Goal: Transaction & Acquisition: Purchase product/service

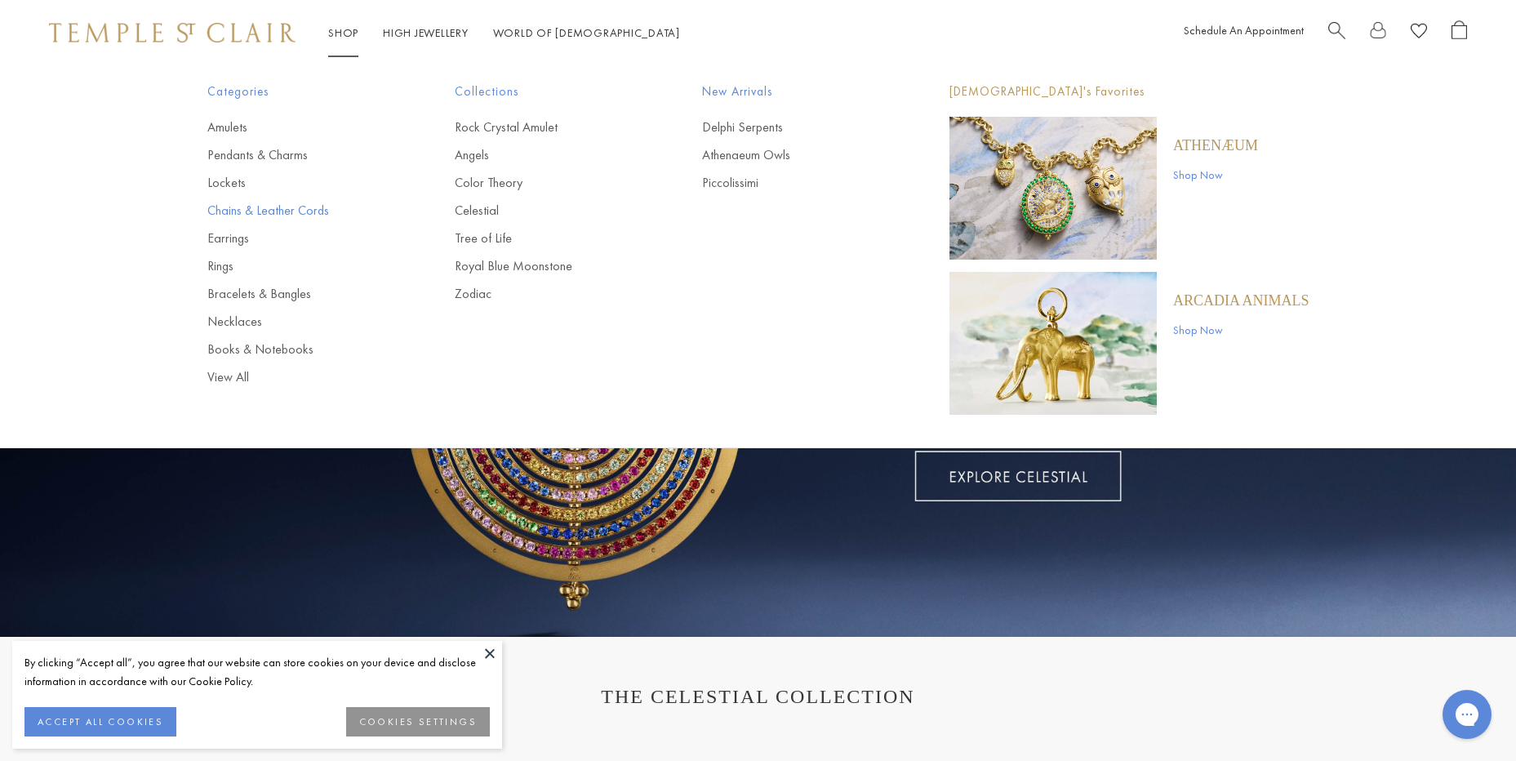
click at [244, 207] on link "Chains & Leather Cords" at bounding box center [298, 211] width 182 height 18
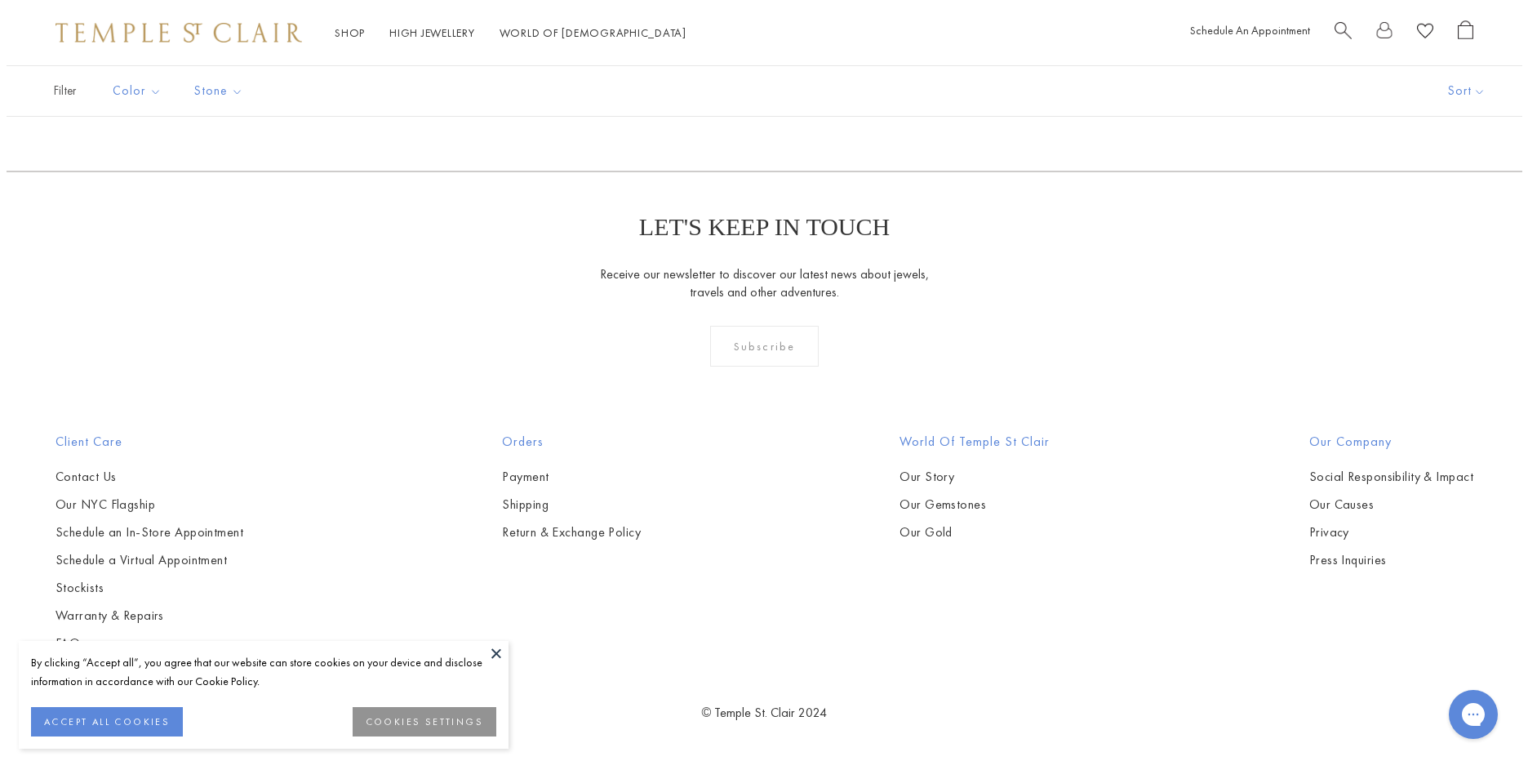
scroll to position [2216, 0]
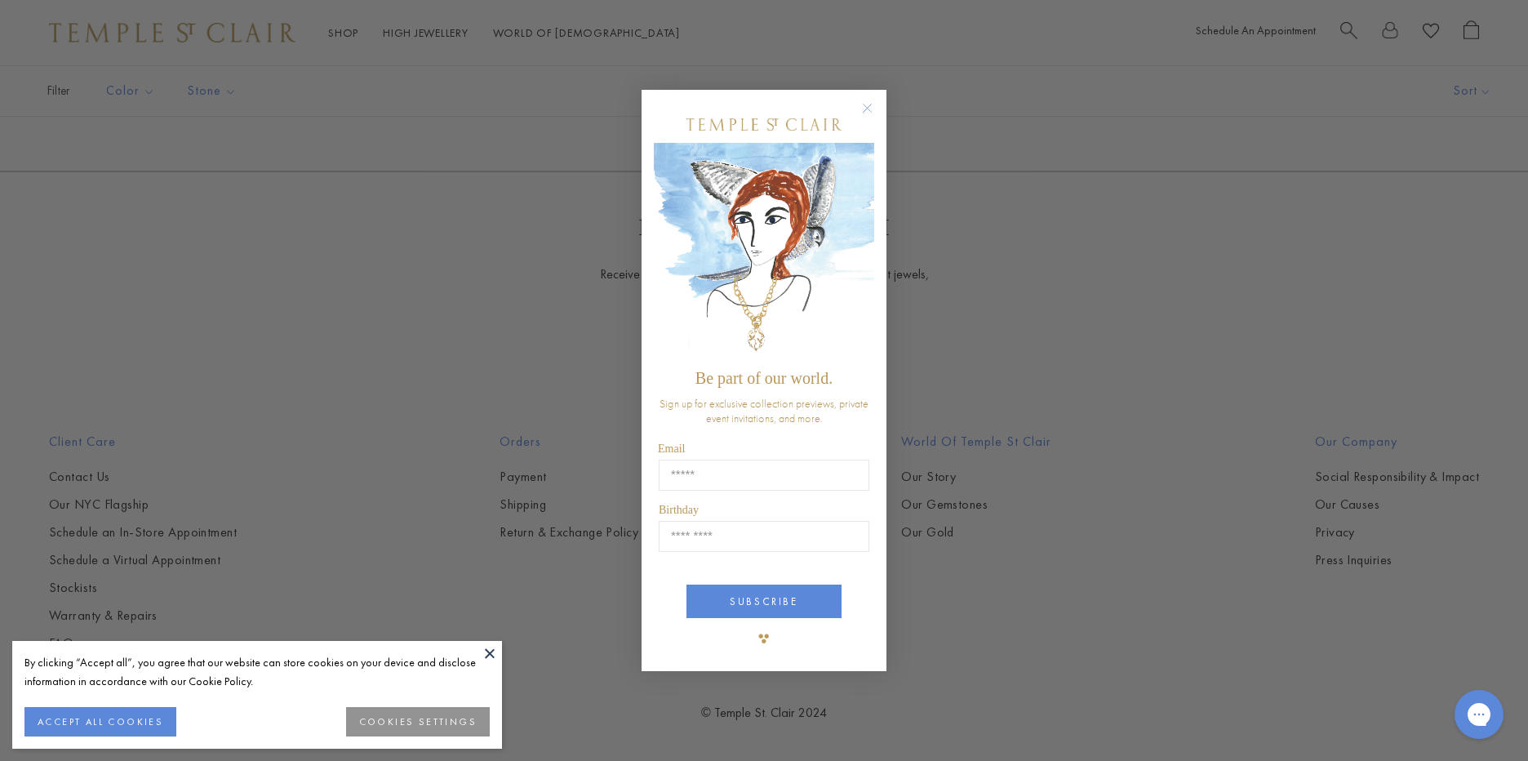
click at [864, 109] on circle "Close dialog" at bounding box center [868, 109] width 20 height 20
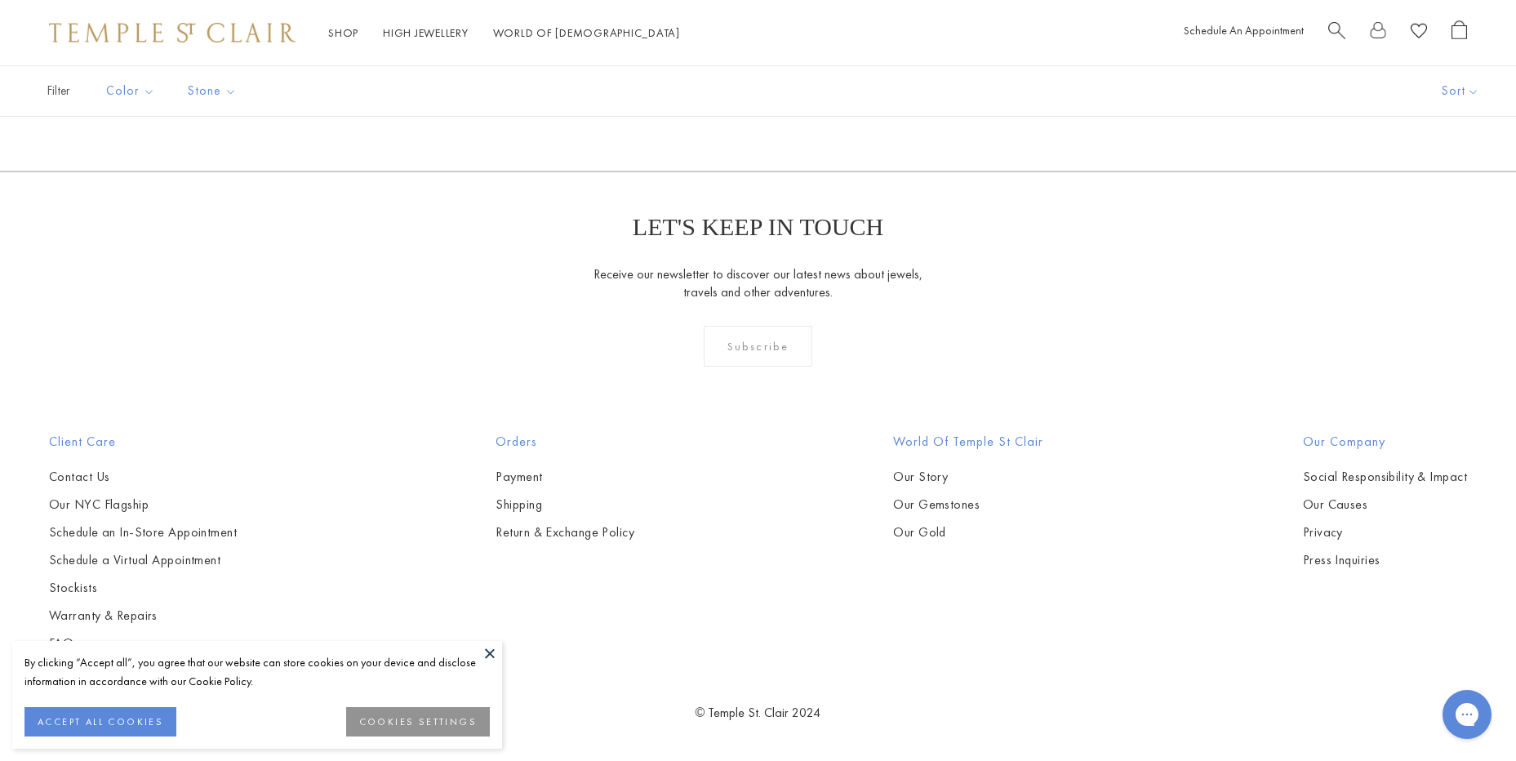
scroll to position [2041, 0]
click at [0, 0] on img at bounding box center [0, 0] width 0 height 0
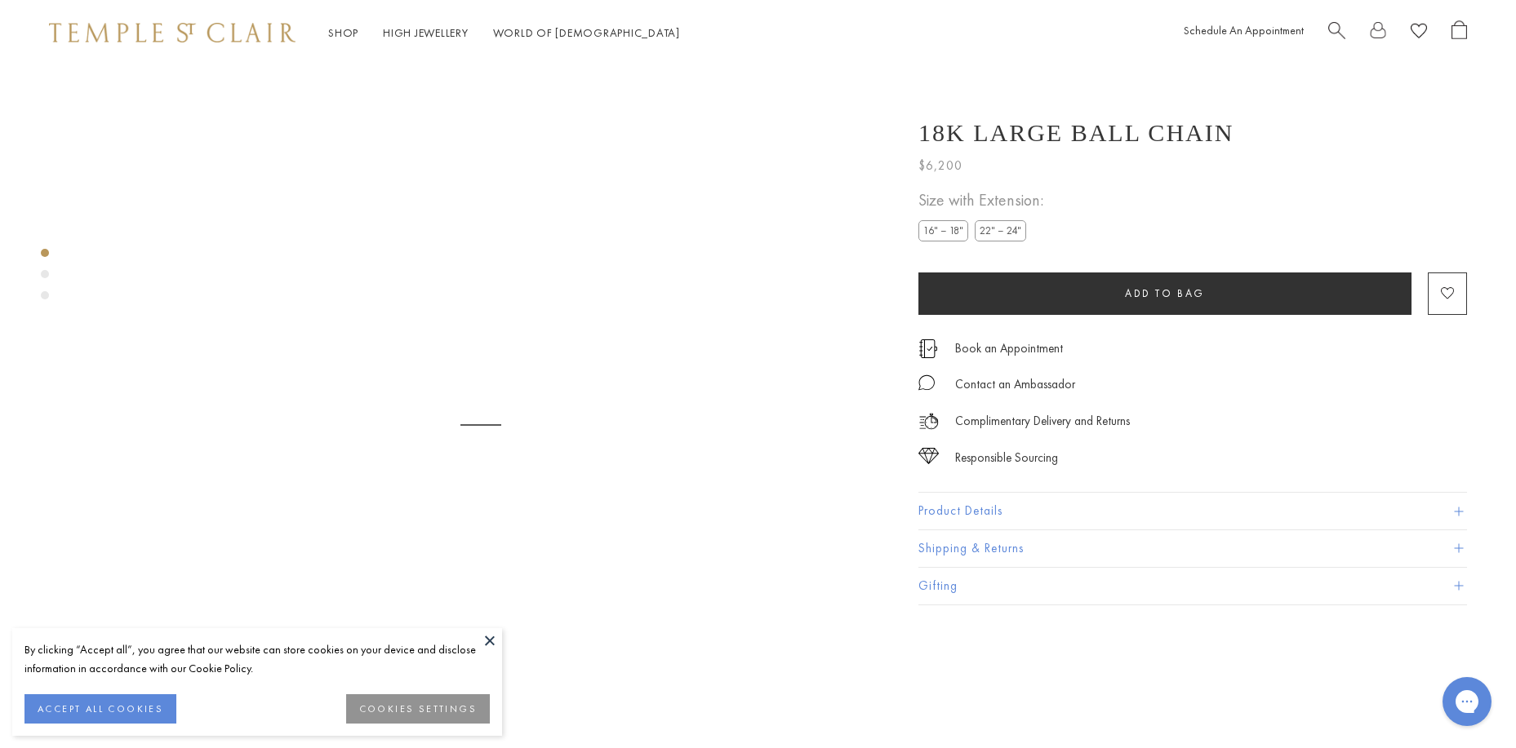
scroll to position [65, 0]
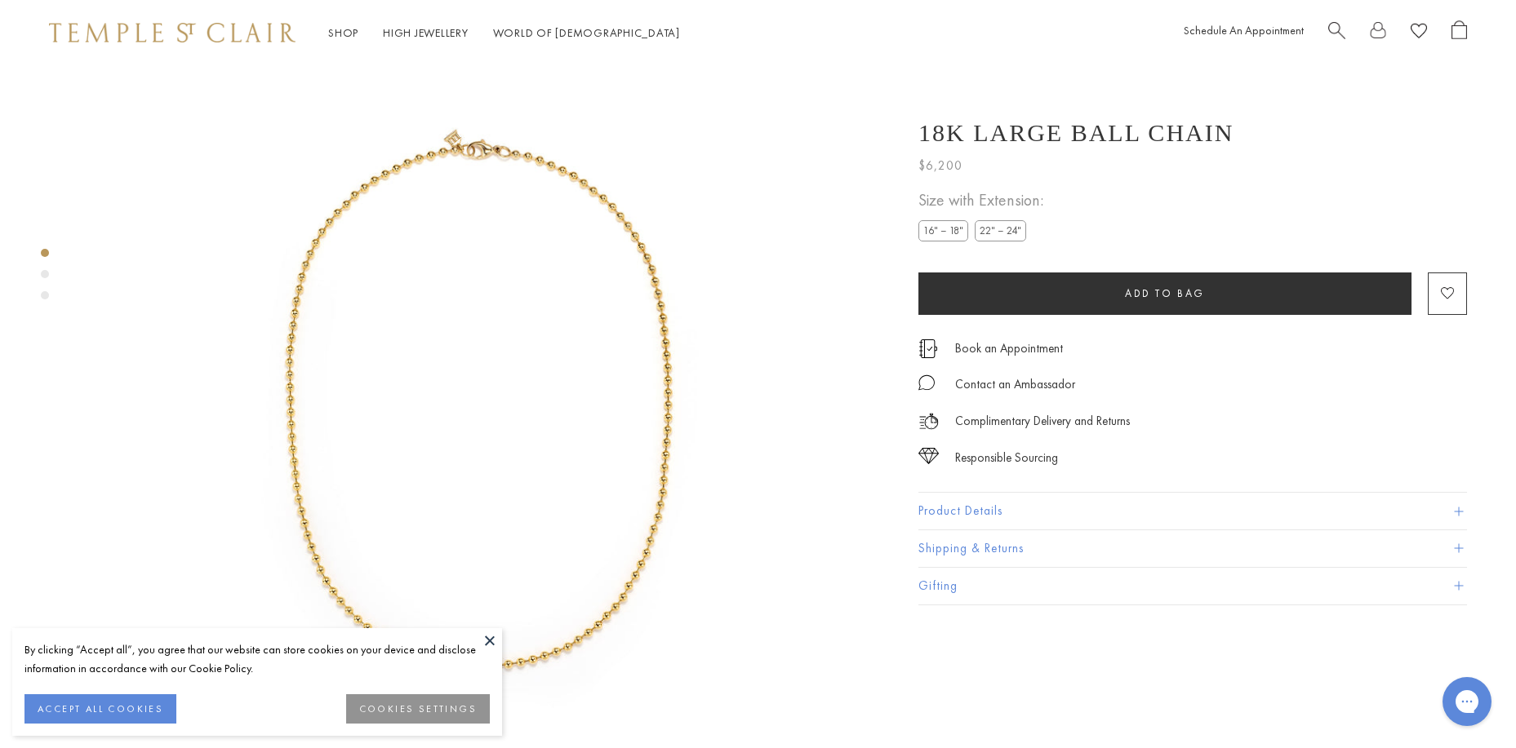
click at [1046, 510] on button "Product Details" at bounding box center [1192, 511] width 549 height 37
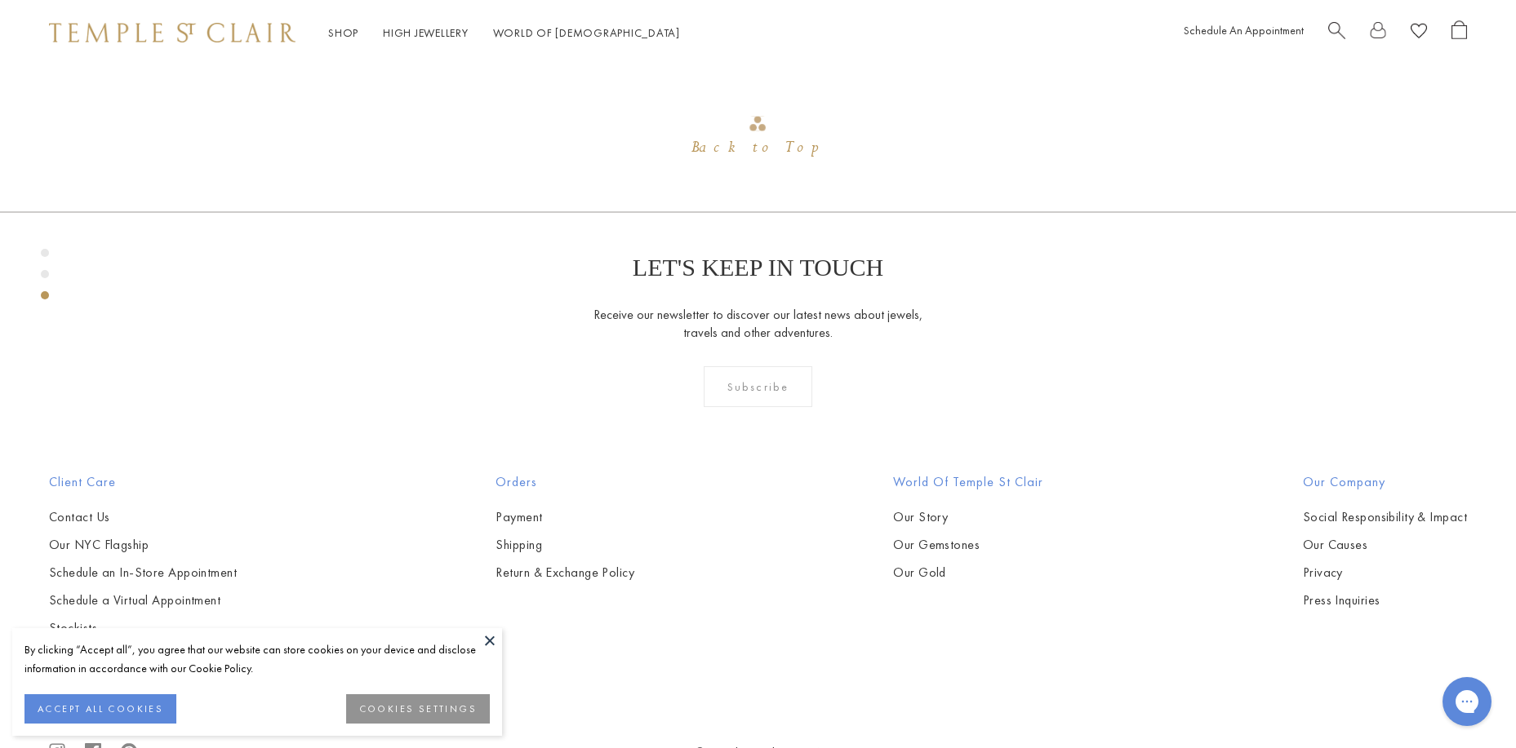
scroll to position [1779, 0]
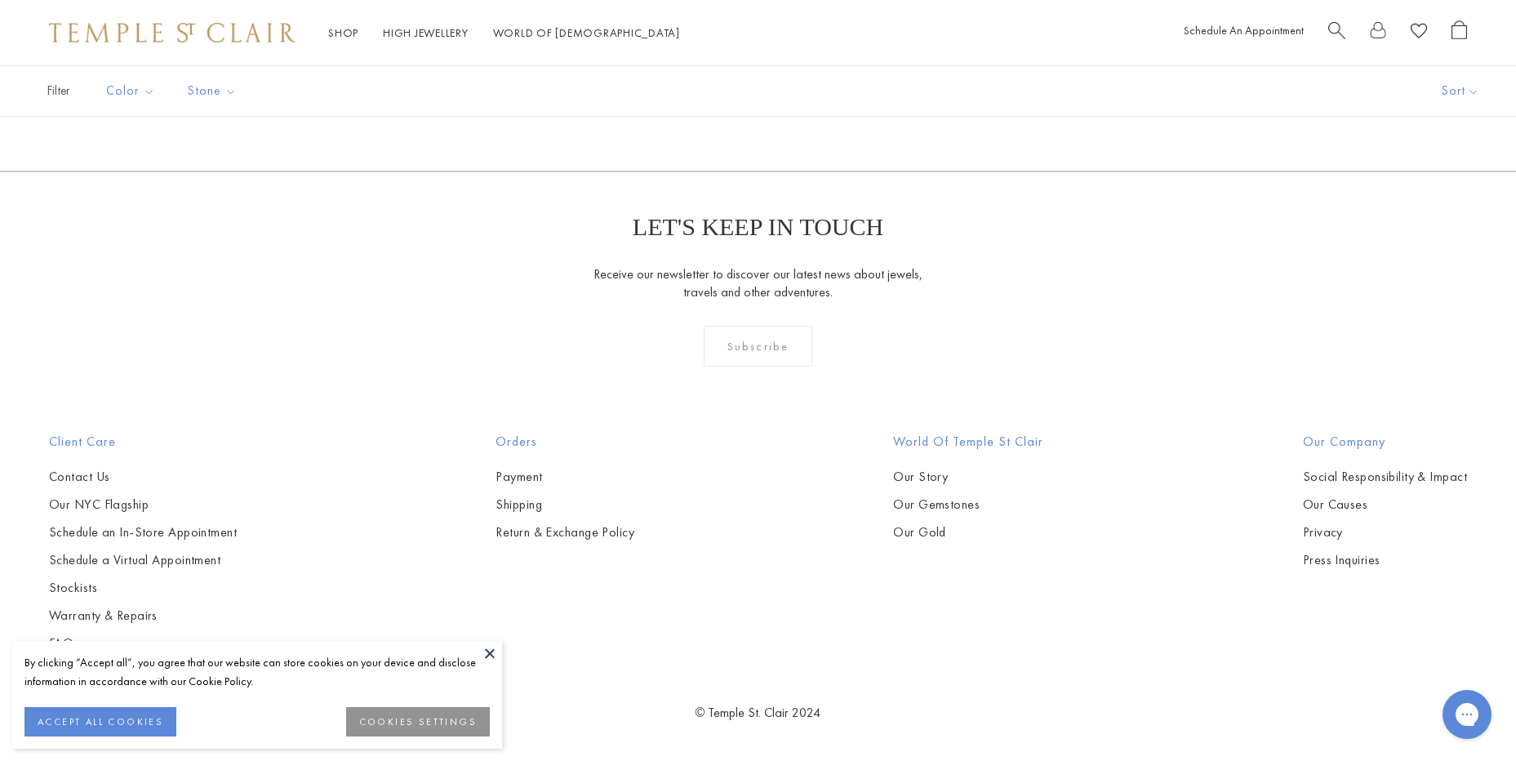
drag, startPoint x: 780, startPoint y: 278, endPoint x: 797, endPoint y: 287, distance: 19.4
click at [0, 0] on img at bounding box center [0, 0] width 0 height 0
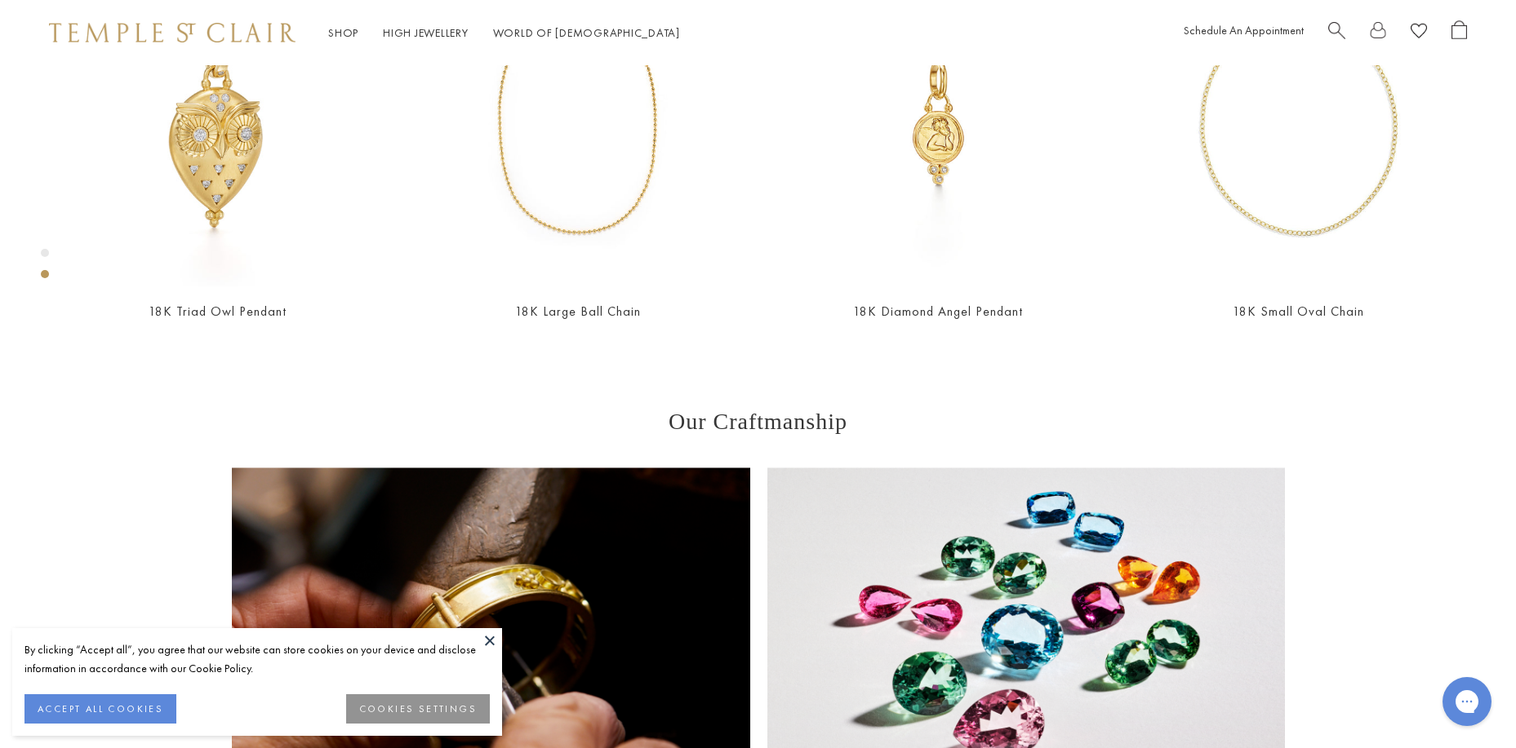
scroll to position [1126, 0]
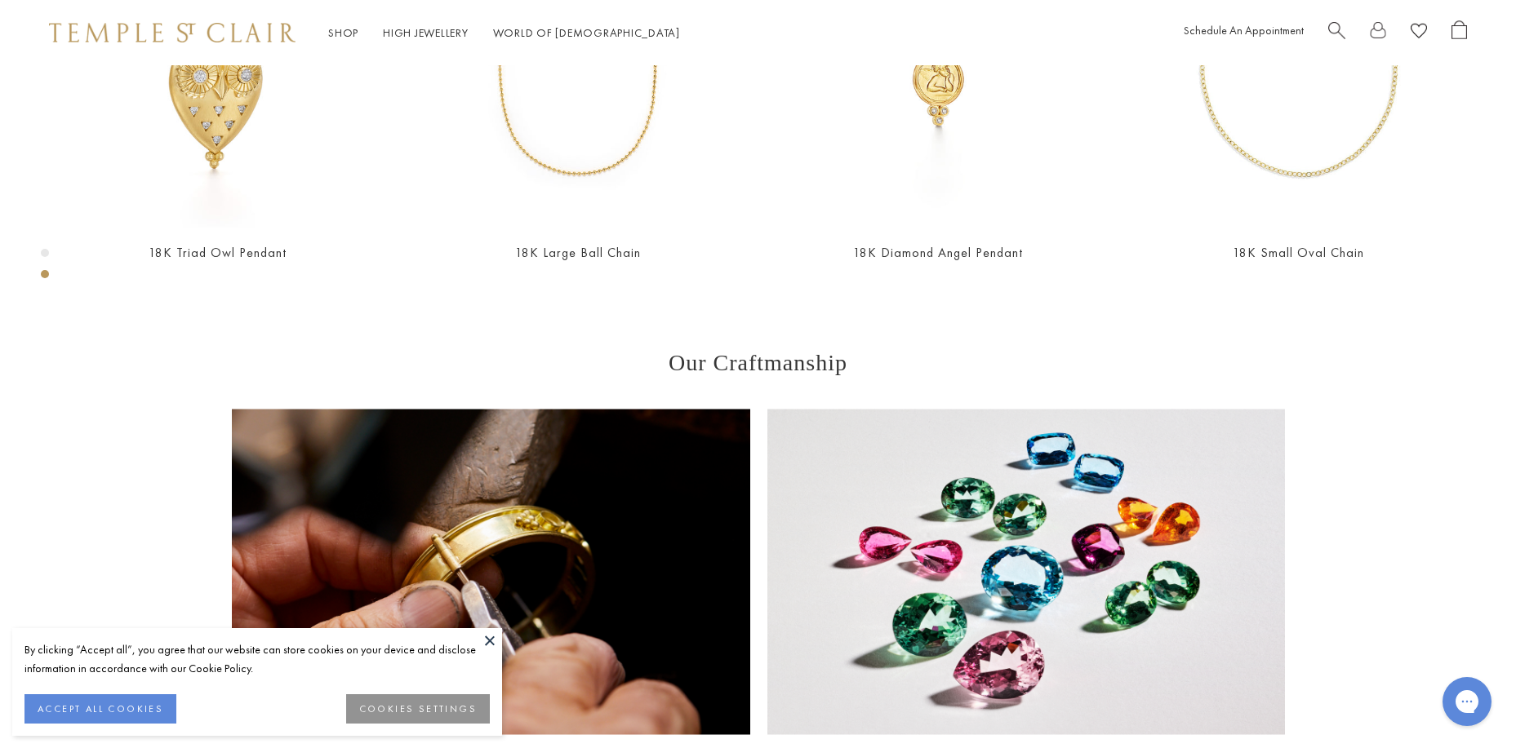
scroll to position [1045, 0]
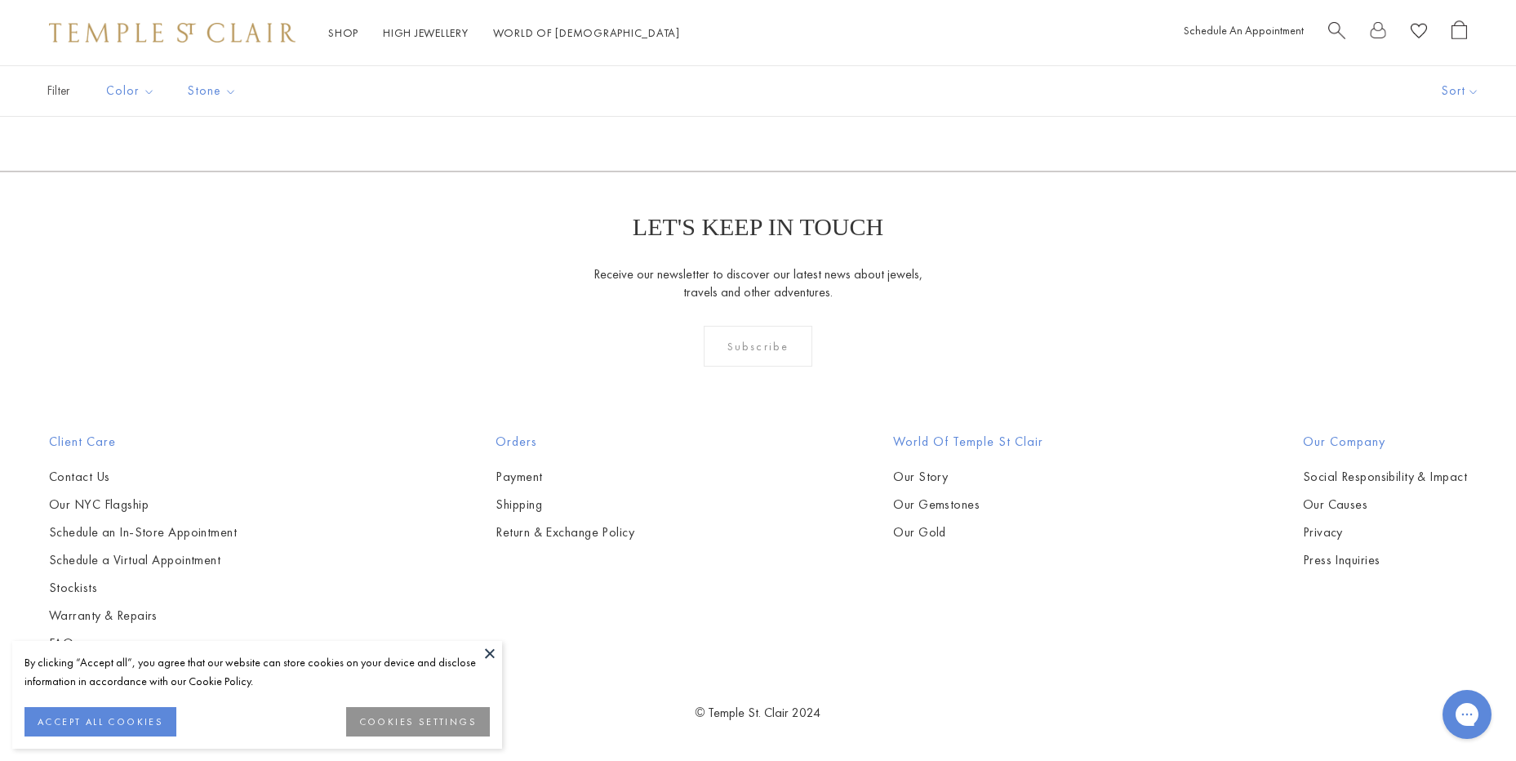
scroll to position [1796, 0]
click at [0, 0] on img at bounding box center [0, 0] width 0 height 0
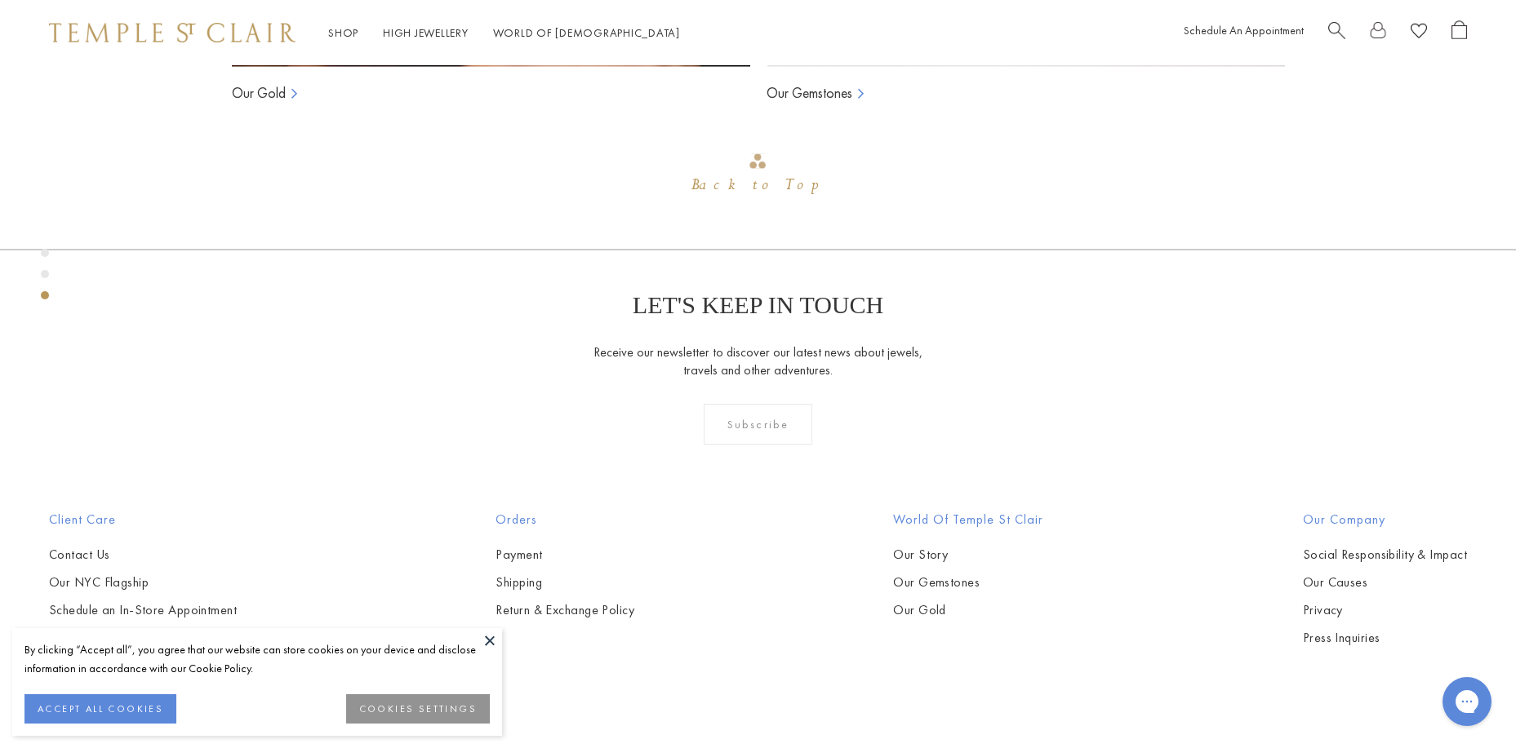
scroll to position [1779, 0]
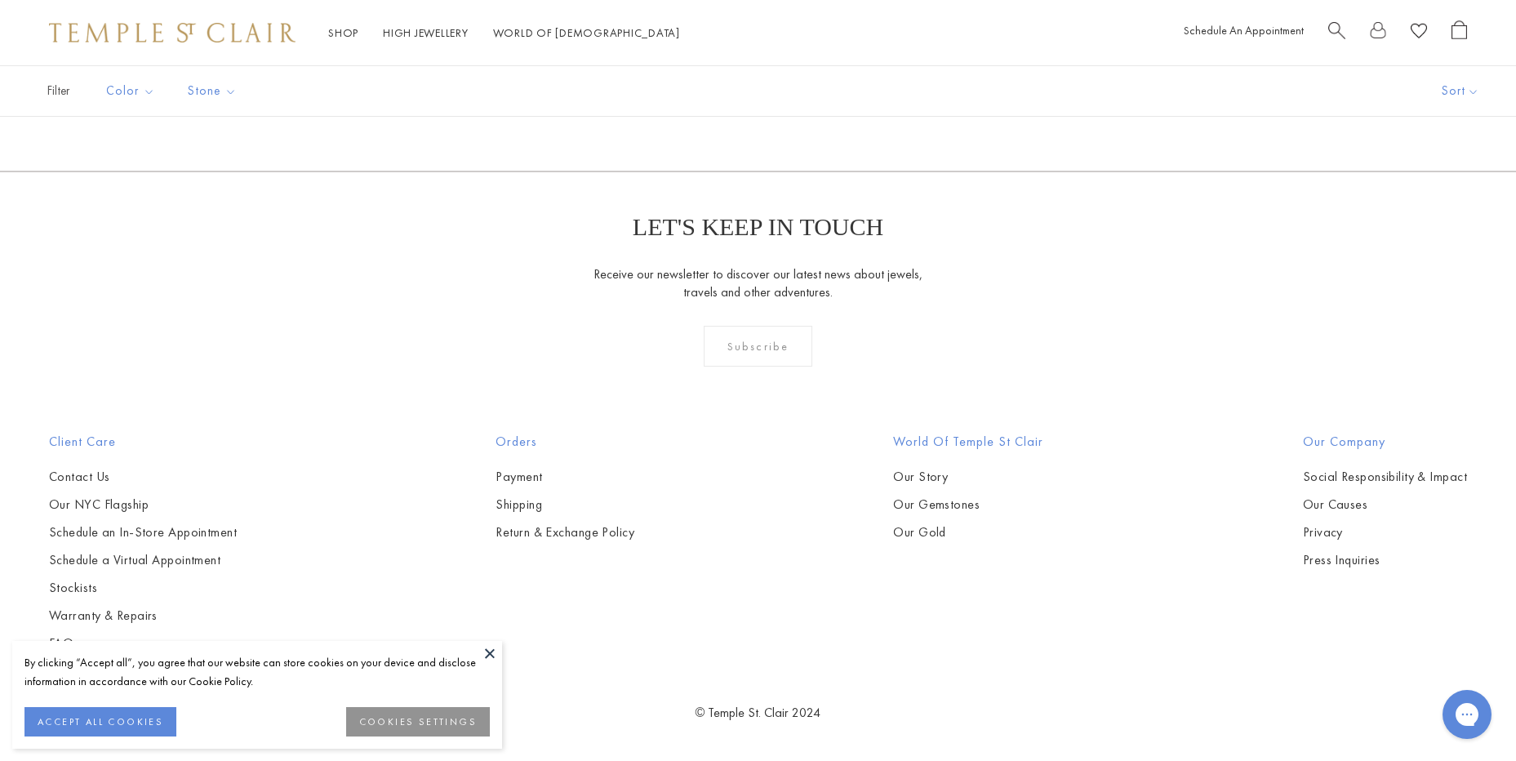
scroll to position [1877, 0]
click at [0, 0] on img at bounding box center [0, 0] width 0 height 0
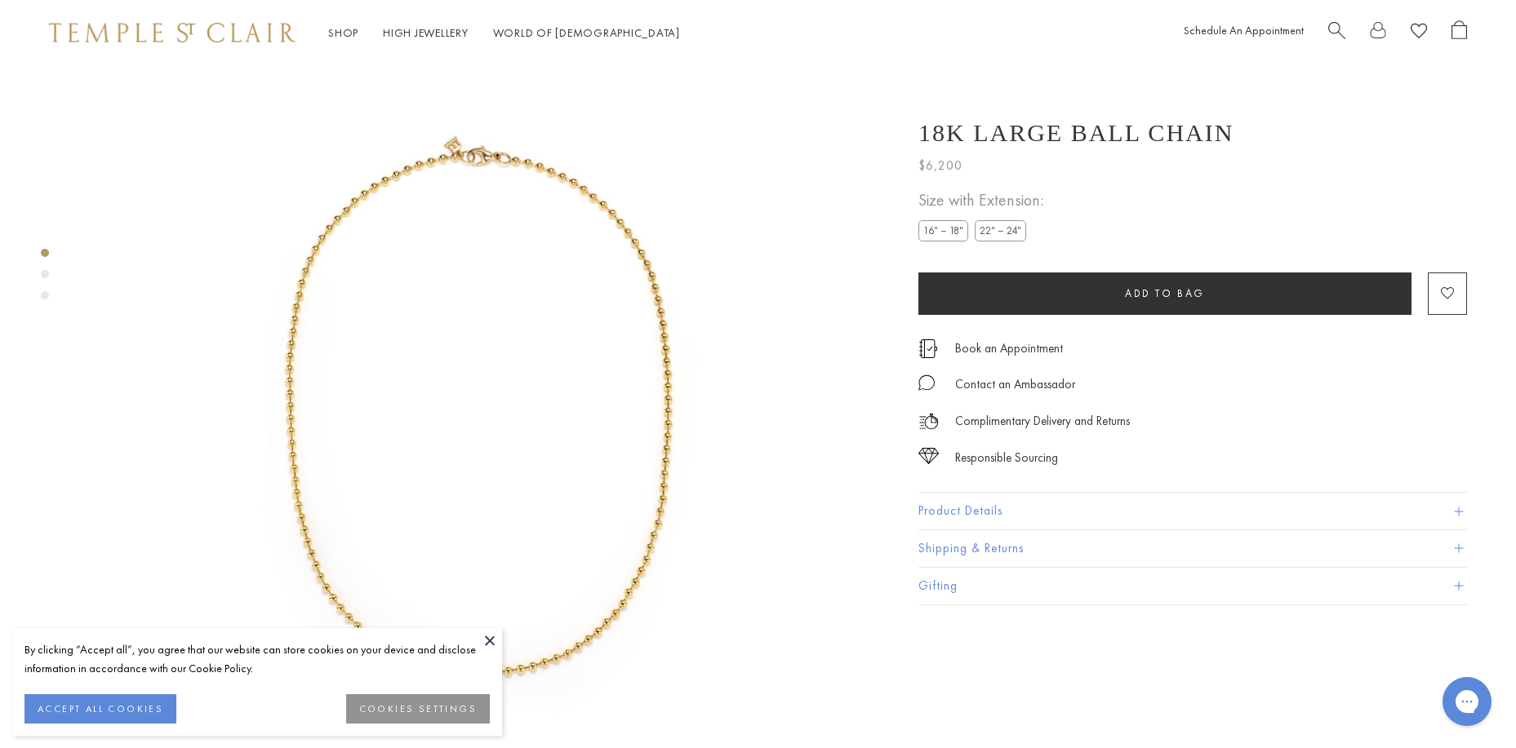
scroll to position [65, 0]
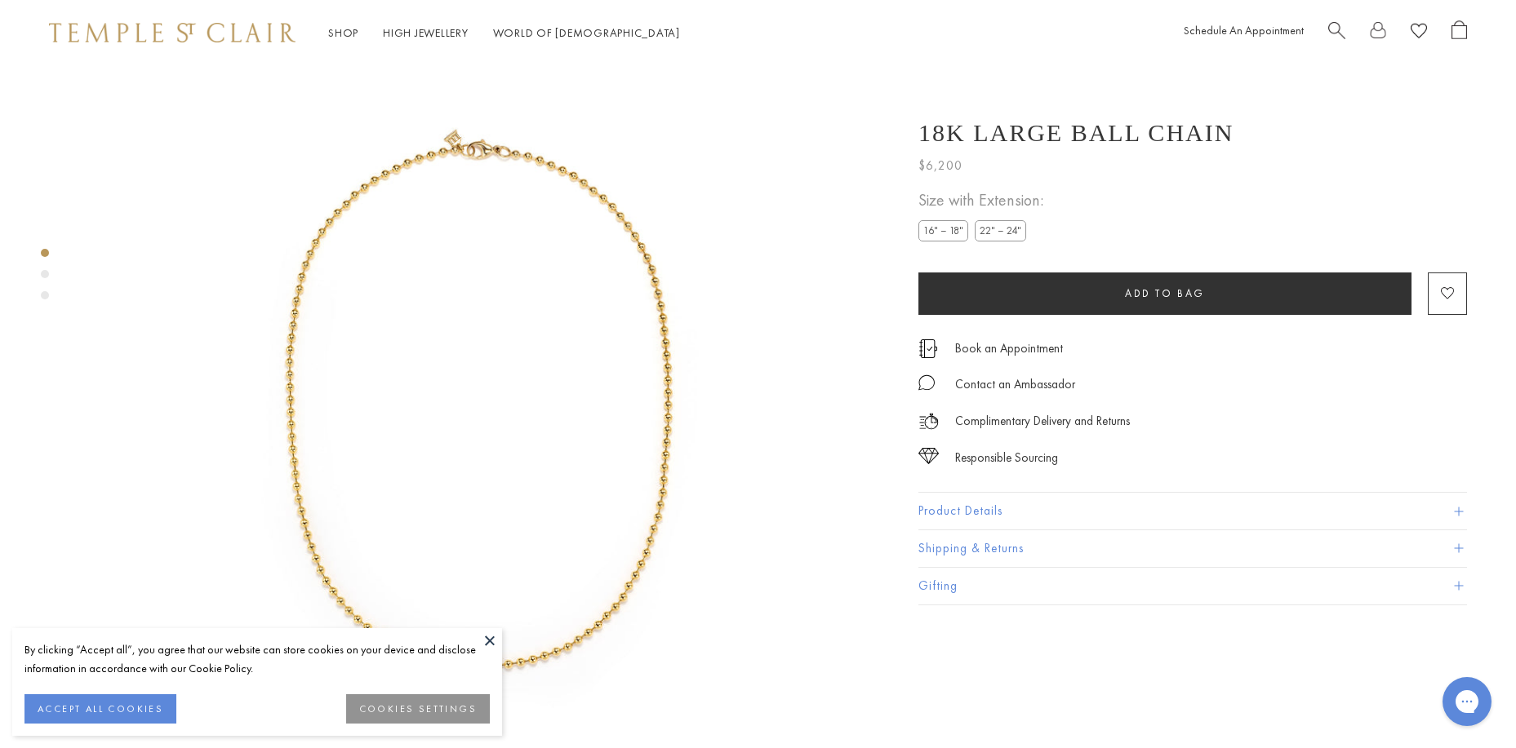
click at [997, 228] on label "22" – 24"" at bounding box center [1000, 230] width 51 height 20
